Goal: Information Seeking & Learning: Find specific fact

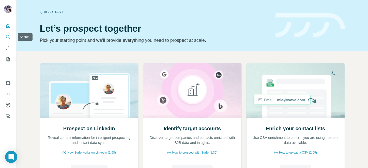
click at [7, 38] on icon "Search" at bounding box center [7, 36] width 3 height 3
click at [8, 37] on icon "Search" at bounding box center [8, 37] width 5 height 5
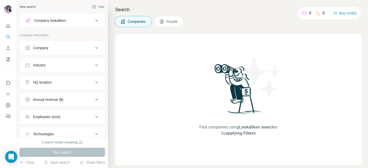
click at [44, 42] on button "Company" at bounding box center [62, 48] width 85 height 12
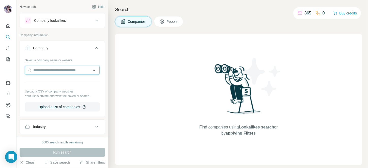
click at [46, 72] on input "text" at bounding box center [62, 70] width 75 height 9
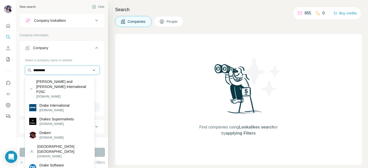
type input "*********"
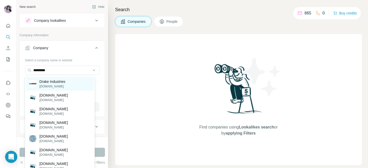
click at [53, 85] on p "[DOMAIN_NAME]" at bounding box center [52, 86] width 26 height 5
